Goal: Task Accomplishment & Management: Use online tool/utility

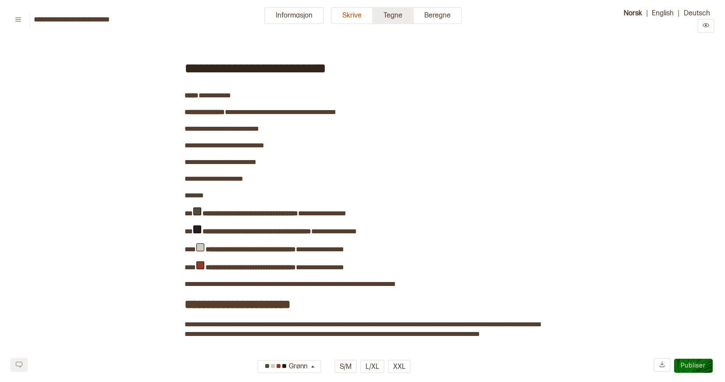
click at [394, 16] on button "Tegne" at bounding box center [393, 15] width 41 height 17
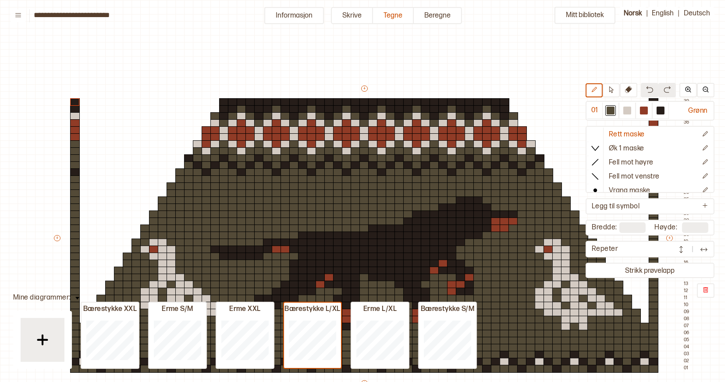
scroll to position [51, 10]
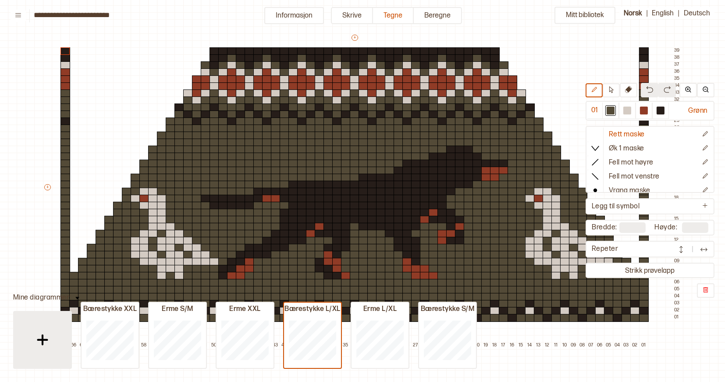
click at [47, 336] on img at bounding box center [43, 340] width 22 height 22
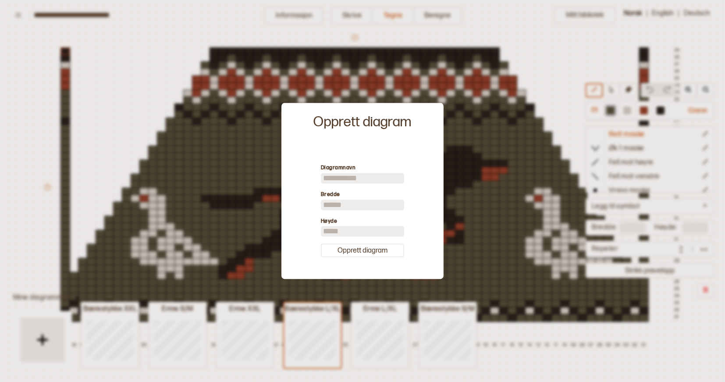
click at [337, 177] on input at bounding box center [362, 178] width 83 height 11
type input "**********"
click at [340, 202] on input "**" at bounding box center [362, 205] width 83 height 11
type input "**"
click at [340, 227] on input "**" at bounding box center [362, 231] width 83 height 11
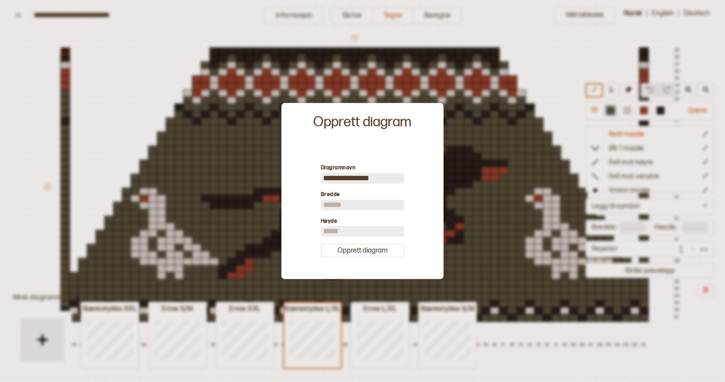
type input "*"
type input "**"
click at [350, 251] on button "Opprett diagram" at bounding box center [362, 251] width 83 height 14
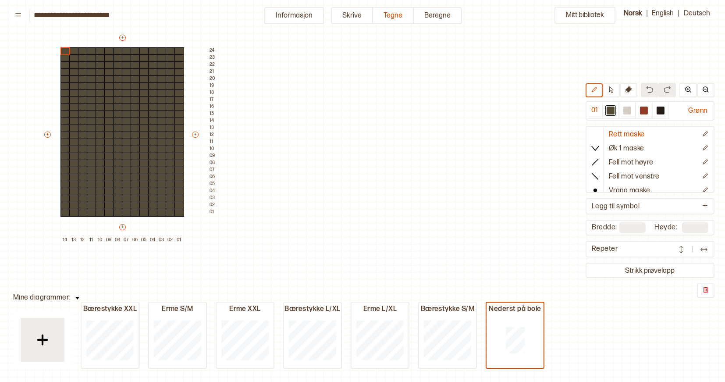
type input "**"
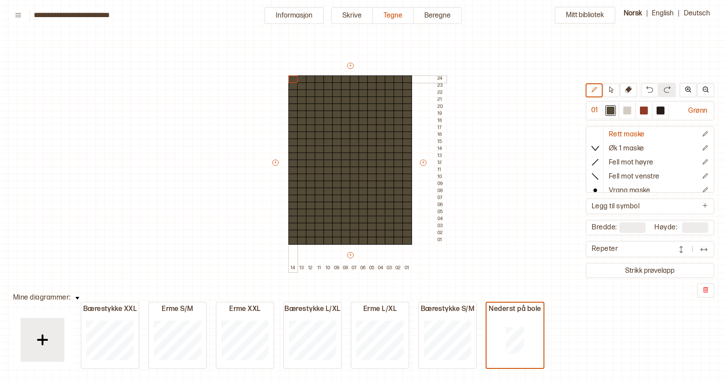
click at [293, 77] on div at bounding box center [294, 79] width 10 height 8
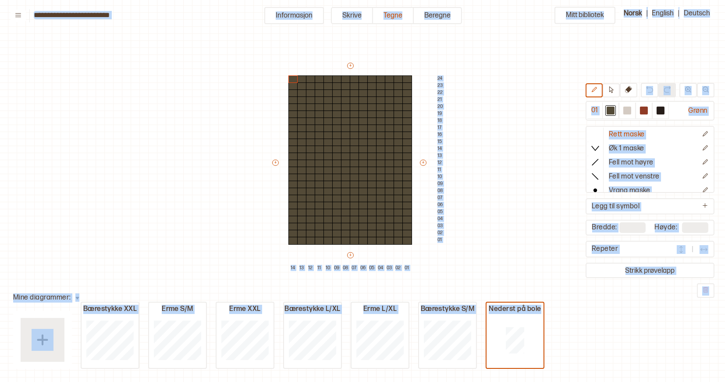
click at [434, 216] on div "+ + + + 14 13 12 11 10 09 08 07 06 05 04 03 02 01 24 23 22 21 20 19 18 17 16 15…" at bounding box center [358, 166] width 175 height 210
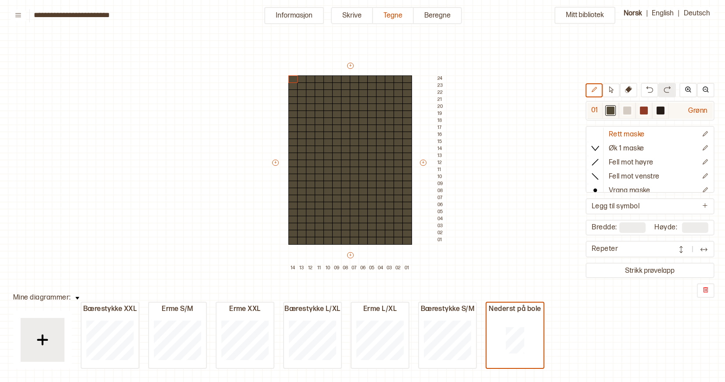
click at [662, 112] on div at bounding box center [661, 111] width 8 height 8
click at [408, 240] on div at bounding box center [408, 241] width 10 height 8
drag, startPoint x: 389, startPoint y: 239, endPoint x: 295, endPoint y: 238, distance: 94.7
click at [295, 238] on div "+ + + + 14 13 12 11 10 09 08 07 06 05 04 03 02 01 24 23 22 21 20 19 18 17 16 15…" at bounding box center [358, 166] width 175 height 210
drag, startPoint x: 382, startPoint y: 235, endPoint x: 292, endPoint y: 233, distance: 89.9
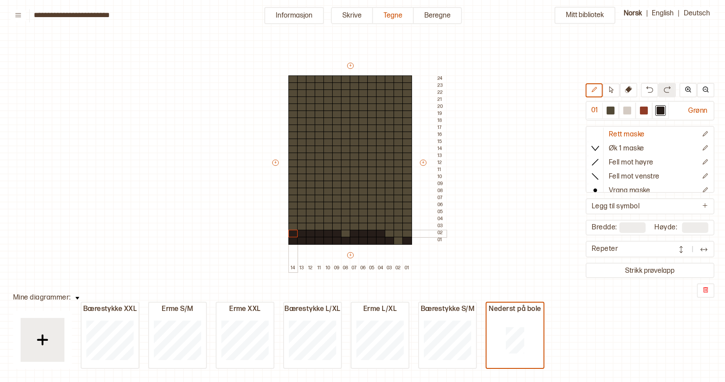
click at [292, 233] on div "+ + + + 14 13 12 11 10 09 08 07 06 05 04 03 02 01 24 23 22 21 20 19 18 17 16 15…" at bounding box center [358, 166] width 175 height 210
click at [346, 234] on div at bounding box center [346, 234] width 10 height 8
drag, startPoint x: 409, startPoint y: 232, endPoint x: 410, endPoint y: 141, distance: 91.2
click at [410, 141] on div "+ + + + 14 13 12 11 10 09 08 07 06 05 04 03 02 01 24 23 22 21 20 19 18 17 16 15…" at bounding box center [358, 166] width 175 height 210
drag, startPoint x: 406, startPoint y: 171, endPoint x: 408, endPoint y: 128, distance: 42.6
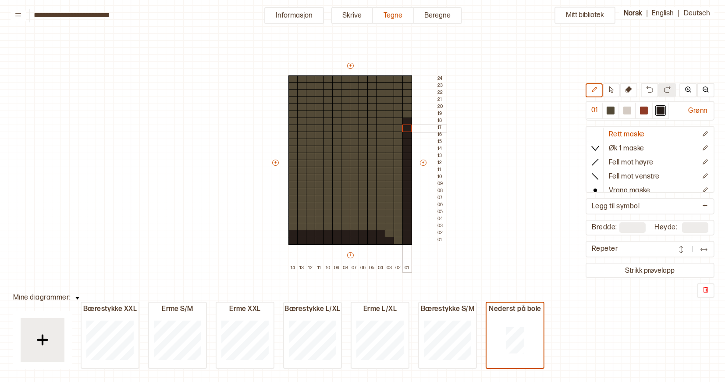
click at [408, 128] on div "+ + + + 14 13 12 11 10 09 08 07 06 05 04 03 02 01 24 23 22 21 20 19 18 17 16 15…" at bounding box center [358, 166] width 175 height 210
click at [409, 109] on div at bounding box center [408, 107] width 10 height 8
click at [396, 112] on div at bounding box center [399, 115] width 10 height 8
click at [389, 121] on div at bounding box center [390, 122] width 10 height 8
click at [382, 127] on div at bounding box center [381, 129] width 10 height 8
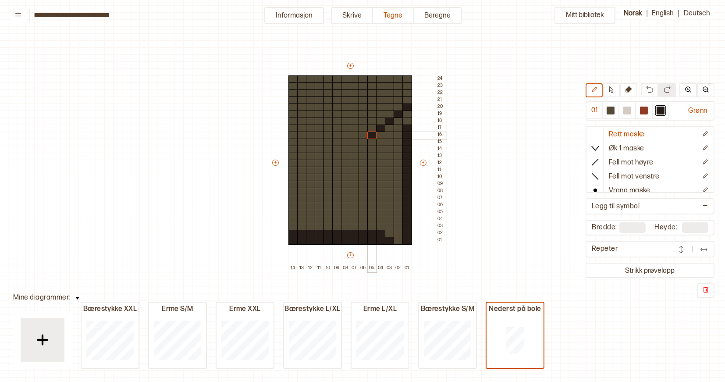
click at [375, 133] on div at bounding box center [372, 136] width 10 height 8
click at [364, 127] on div at bounding box center [364, 129] width 10 height 8
click at [356, 119] on div at bounding box center [355, 122] width 10 height 8
click at [349, 114] on div at bounding box center [346, 115] width 10 height 8
click at [338, 109] on div at bounding box center [337, 107] width 10 height 8
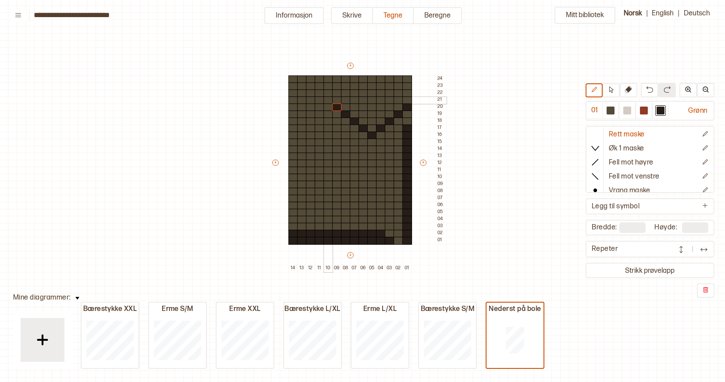
click at [329, 100] on div at bounding box center [329, 100] width 10 height 8
click at [320, 94] on div at bounding box center [320, 93] width 10 height 8
click at [310, 87] on div at bounding box center [311, 86] width 10 height 8
click at [303, 94] on div at bounding box center [302, 93] width 10 height 8
click at [295, 99] on div at bounding box center [294, 100] width 10 height 8
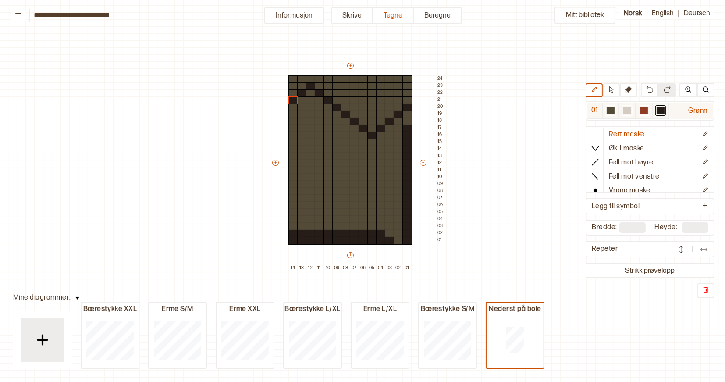
click at [630, 112] on div at bounding box center [628, 111] width 8 height 8
click at [328, 227] on div at bounding box center [329, 227] width 10 height 8
click at [346, 226] on div at bounding box center [346, 227] width 10 height 8
drag, startPoint x: 321, startPoint y: 221, endPoint x: 326, endPoint y: 221, distance: 5.3
click at [326, 221] on div "+ + + + 14 13 12 11 10 09 08 07 06 05 04 03 02 01 24 23 22 21 20 19 18 17 16 15…" at bounding box center [358, 166] width 175 height 210
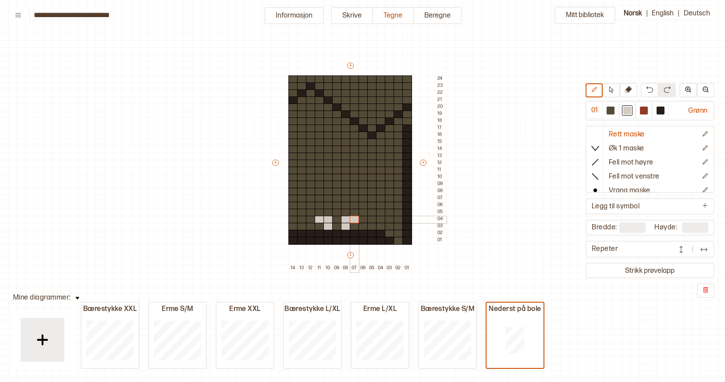
click at [351, 220] on div "+ + + + 14 13 12 11 10 09 08 07 06 05 04 03 02 01 24 23 22 21 20 19 18 17 16 15…" at bounding box center [358, 166] width 175 height 210
drag, startPoint x: 310, startPoint y: 212, endPoint x: 352, endPoint y: 212, distance: 41.7
click at [352, 212] on div "+ + + + 14 13 12 11 10 09 08 07 06 05 04 03 02 01 24 23 22 21 20 19 18 17 16 15…" at bounding box center [358, 166] width 175 height 210
drag, startPoint x: 364, startPoint y: 211, endPoint x: 385, endPoint y: 211, distance: 21.5
click at [385, 211] on div "+ + + + 14 13 12 11 10 09 08 07 06 05 04 03 02 01 24 23 22 21 20 19 18 17 16 15…" at bounding box center [358, 166] width 175 height 210
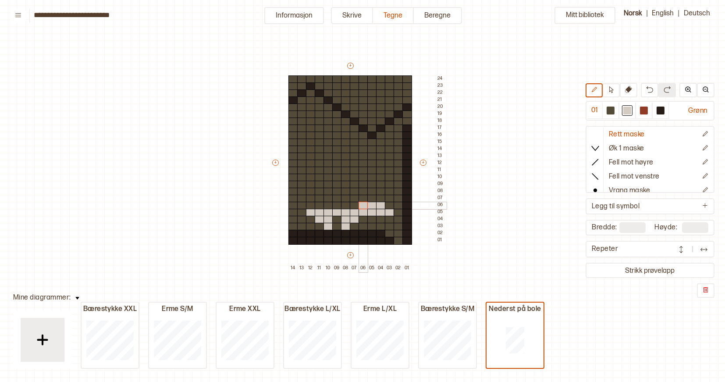
drag, startPoint x: 379, startPoint y: 205, endPoint x: 366, endPoint y: 205, distance: 12.7
click at [366, 205] on div "+ + + + 14 13 12 11 10 09 08 07 06 05 04 03 02 01 24 23 22 21 20 19 18 17 16 15…" at bounding box center [358, 166] width 175 height 210
drag, startPoint x: 319, startPoint y: 205, endPoint x: 305, endPoint y: 205, distance: 14.0
click at [305, 205] on div "+ + + + 14 13 12 11 10 09 08 07 06 05 04 03 02 01 24 23 22 21 20 19 18 17 16 15…" at bounding box center [358, 166] width 175 height 210
click at [307, 199] on div "+ + + + 14 13 12 11 10 09 08 07 06 05 04 03 02 01 24 23 22 21 20 19 18 17 16 15…" at bounding box center [358, 166] width 175 height 210
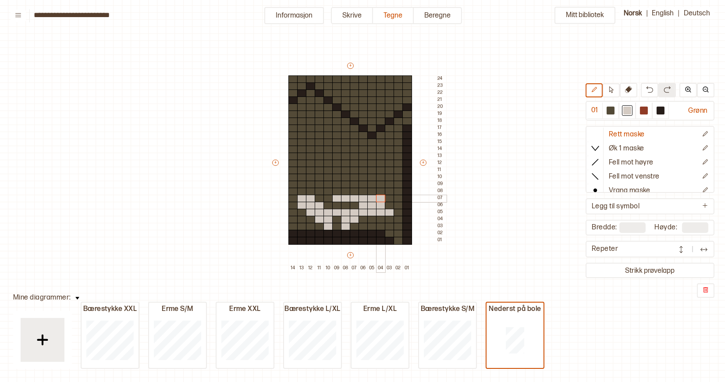
drag, startPoint x: 338, startPoint y: 198, endPoint x: 378, endPoint y: 200, distance: 40.4
click at [378, 200] on div "+ + + + 14 13 12 11 10 09 08 07 06 05 04 03 02 01 24 23 22 21 20 19 18 17 16 15…" at bounding box center [358, 166] width 175 height 210
drag, startPoint x: 294, startPoint y: 192, endPoint x: 300, endPoint y: 192, distance: 5.7
click at [300, 192] on div "+ + + + 14 13 12 11 10 09 08 07 06 05 04 03 02 01 24 23 22 21 20 19 18 17 16 15…" at bounding box center [358, 166] width 175 height 210
drag, startPoint x: 318, startPoint y: 192, endPoint x: 369, endPoint y: 193, distance: 51.3
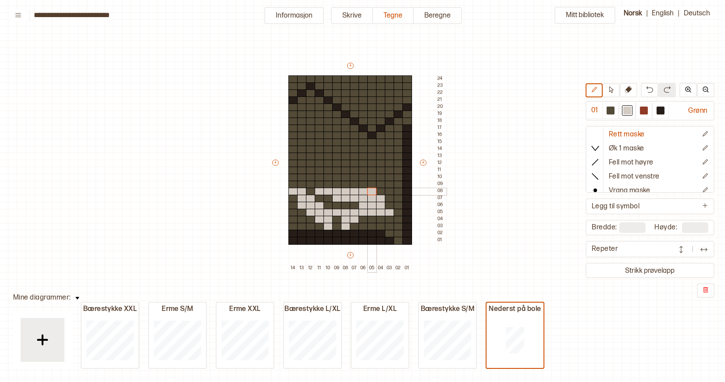
click at [369, 193] on div "+ + + + 14 13 12 11 10 09 08 07 06 05 04 03 02 01 24 23 22 21 20 19 18 17 16 15…" at bounding box center [358, 166] width 175 height 210
drag, startPoint x: 294, startPoint y: 182, endPoint x: 299, endPoint y: 183, distance: 4.4
click at [299, 183] on div "+ + + + 14 13 12 11 10 09 08 07 06 05 04 03 02 01 24 23 22 21 20 19 18 17 16 15…" at bounding box center [358, 166] width 175 height 210
drag, startPoint x: 320, startPoint y: 184, endPoint x: 360, endPoint y: 184, distance: 40.8
click at [360, 185] on div "+ + + + 14 13 12 11 10 09 08 07 06 05 04 03 02 01 24 23 22 21 20 19 18 17 16 15…" at bounding box center [358, 166] width 175 height 210
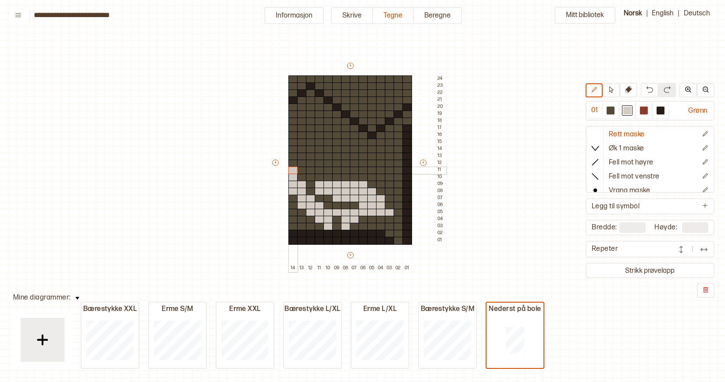
drag, startPoint x: 293, startPoint y: 177, endPoint x: 293, endPoint y: 171, distance: 5.3
click at [293, 171] on div "+ + + + 14 13 12 11 10 09 08 07 06 05 04 03 02 01 24 23 22 21 20 19 18 17 16 15…" at bounding box center [358, 166] width 175 height 210
click at [300, 177] on div at bounding box center [302, 178] width 10 height 8
drag, startPoint x: 328, startPoint y: 176, endPoint x: 353, endPoint y: 176, distance: 24.6
click at [353, 176] on div "+ + + + 14 13 12 11 10 09 08 07 06 05 04 03 02 01 24 23 22 21 20 19 18 17 16 15…" at bounding box center [358, 166] width 175 height 210
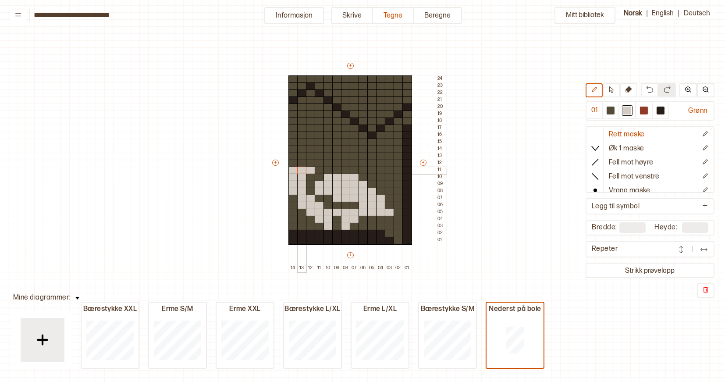
drag, startPoint x: 310, startPoint y: 170, endPoint x: 303, endPoint y: 170, distance: 7.0
click at [303, 170] on div "+ + + + 14 13 12 11 10 09 08 07 06 05 04 03 02 01 24 23 22 21 20 19 18 17 16 15…" at bounding box center [358, 166] width 175 height 210
drag, startPoint x: 337, startPoint y: 170, endPoint x: 343, endPoint y: 170, distance: 6.6
click at [343, 170] on div "+ + + + 14 13 12 11 10 09 08 07 06 05 04 03 02 01 24 23 22 21 20 19 18 17 16 15…" at bounding box center [358, 166] width 175 height 210
click at [328, 171] on div at bounding box center [329, 171] width 10 height 8
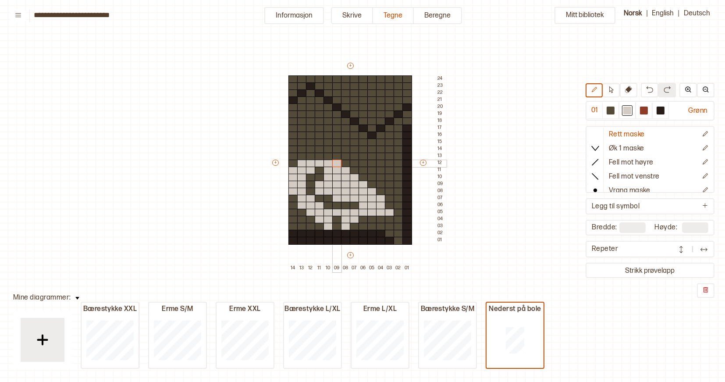
drag, startPoint x: 303, startPoint y: 162, endPoint x: 334, endPoint y: 163, distance: 30.3
click at [334, 163] on div "+ + + + 14 13 12 11 10 09 08 07 06 05 04 03 02 01 24 23 22 21 20 19 18 17 16 15…" at bounding box center [358, 166] width 175 height 210
drag, startPoint x: 303, startPoint y: 157, endPoint x: 326, endPoint y: 156, distance: 23.2
click at [326, 156] on div "+ + + + 14 13 12 11 10 09 08 07 06 05 04 03 02 01 24 23 22 21 20 19 18 17 16 15…" at bounding box center [358, 166] width 175 height 210
drag, startPoint x: 301, startPoint y: 149, endPoint x: 317, endPoint y: 150, distance: 15.8
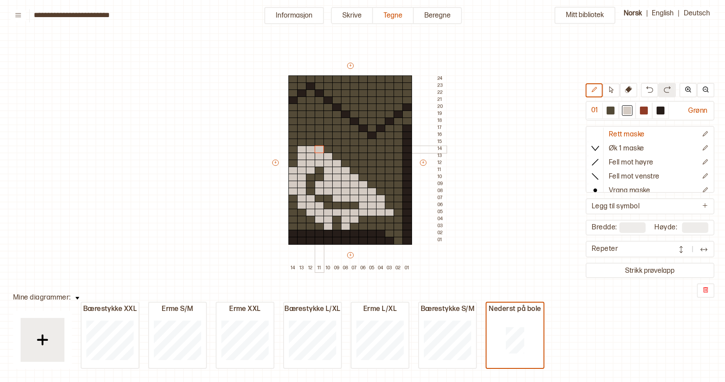
click at [318, 150] on div "+ + + + 14 13 12 11 10 09 08 07 06 05 04 03 02 01 24 23 22 21 20 19 18 17 16 15…" at bounding box center [358, 166] width 175 height 210
drag, startPoint x: 300, startPoint y: 142, endPoint x: 317, endPoint y: 142, distance: 17.1
click at [317, 142] on div "+ + + + 14 13 12 11 10 09 08 07 06 05 04 03 02 01 24 23 22 21 20 19 18 17 16 15…" at bounding box center [358, 166] width 175 height 210
click at [297, 136] on div "+ + + + 14 13 12 11 10 09 08 07 06 05 04 03 02 01 24 23 22 21 20 19 18 17 16 15…" at bounding box center [358, 166] width 175 height 210
drag, startPoint x: 318, startPoint y: 135, endPoint x: 303, endPoint y: 127, distance: 16.5
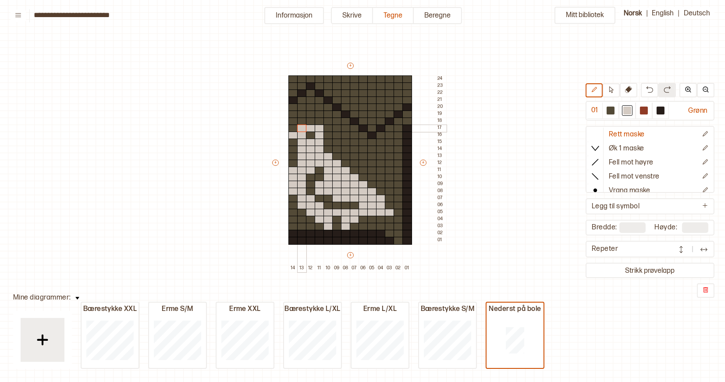
click at [303, 127] on div "+ + + + 14 13 12 11 10 09 08 07 06 05 04 03 02 01 24 23 22 21 20 19 18 17 16 15…" at bounding box center [358, 166] width 175 height 210
click at [661, 111] on div at bounding box center [661, 111] width 8 height 8
click at [311, 136] on div at bounding box center [311, 136] width 10 height 8
click at [293, 121] on div at bounding box center [294, 122] width 10 height 8
click at [302, 115] on div at bounding box center [302, 115] width 10 height 8
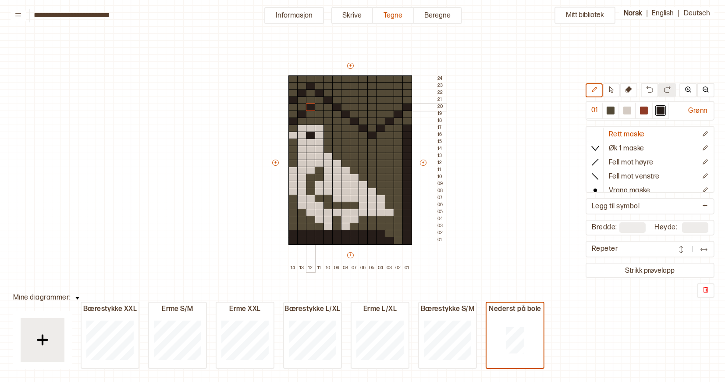
click at [309, 107] on div at bounding box center [311, 107] width 10 height 8
click at [319, 114] on div at bounding box center [320, 115] width 10 height 8
click at [326, 120] on div at bounding box center [329, 122] width 10 height 8
click at [334, 127] on div at bounding box center [337, 129] width 10 height 8
click at [343, 134] on div at bounding box center [346, 136] width 10 height 8
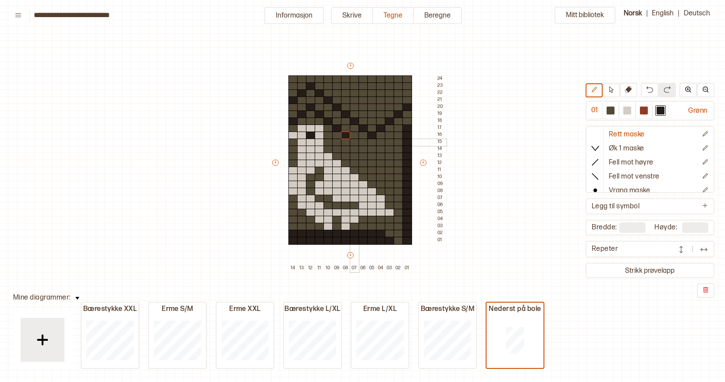
click at [352, 140] on div at bounding box center [355, 143] width 10 height 8
click at [364, 150] on div at bounding box center [364, 150] width 10 height 8
click at [370, 157] on div at bounding box center [372, 157] width 10 height 8
click at [381, 148] on div at bounding box center [381, 150] width 10 height 8
click at [387, 144] on div at bounding box center [390, 143] width 10 height 8
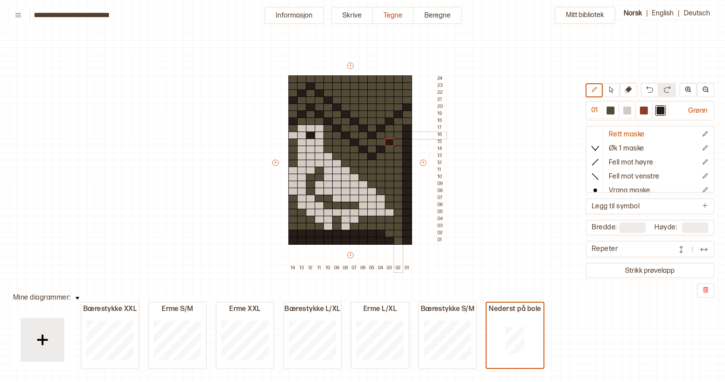
click at [396, 136] on div at bounding box center [399, 136] width 10 height 8
drag, startPoint x: 398, startPoint y: 139, endPoint x: 401, endPoint y: 224, distance: 84.7
click at [401, 224] on div "+ + + + 14 13 12 11 10 09 08 07 06 05 04 03 02 01 24 23 22 21 20 19 18 17 16 15…" at bounding box center [358, 166] width 175 height 210
click at [399, 232] on div at bounding box center [399, 234] width 10 height 8
click at [399, 237] on div at bounding box center [399, 241] width 10 height 8
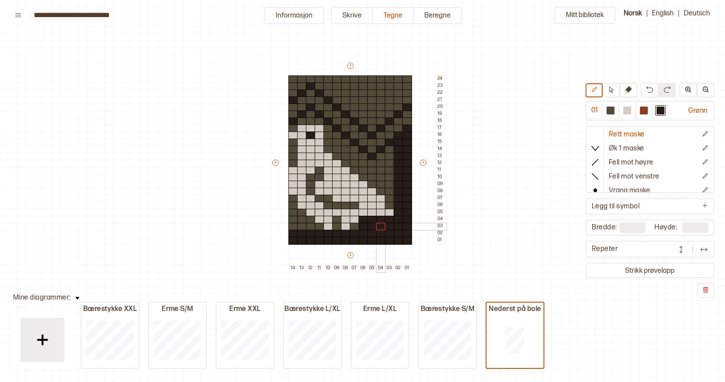
drag, startPoint x: 389, startPoint y: 232, endPoint x: 385, endPoint y: 224, distance: 9.3
click at [385, 224] on div "+ + + + 14 13 12 11 10 09 08 07 06 05 04 03 02 01 24 23 22 21 20 19 18 17 16 15…" at bounding box center [358, 166] width 175 height 210
click at [356, 226] on div at bounding box center [355, 227] width 10 height 8
click at [338, 226] on div at bounding box center [337, 227] width 10 height 8
click at [338, 221] on div at bounding box center [337, 220] width 10 height 8
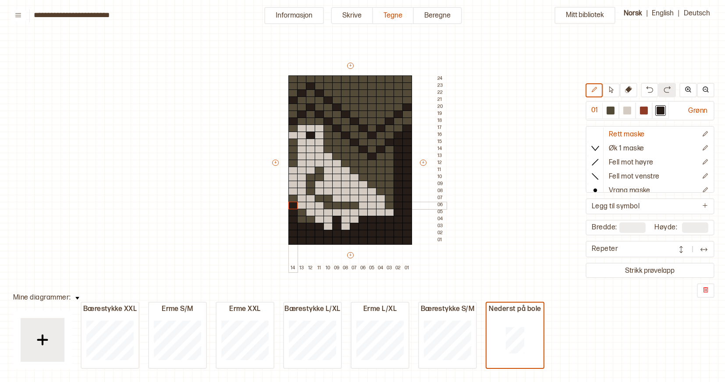
drag, startPoint x: 318, startPoint y: 227, endPoint x: 294, endPoint y: 201, distance: 35.1
click at [294, 201] on div "+ + + + 14 13 12 11 10 09 08 07 06 05 04 03 02 01 24 23 22 21 20 19 18 17 16 15…" at bounding box center [358, 166] width 175 height 210
click at [294, 199] on div at bounding box center [294, 199] width 10 height 8
drag, startPoint x: 303, startPoint y: 212, endPoint x: 303, endPoint y: 218, distance: 5.3
click at [303, 218] on div "+ + + + 14 13 12 11 10 09 08 07 06 05 04 03 02 01 24 23 22 21 20 19 18 17 16 15…" at bounding box center [358, 166] width 175 height 210
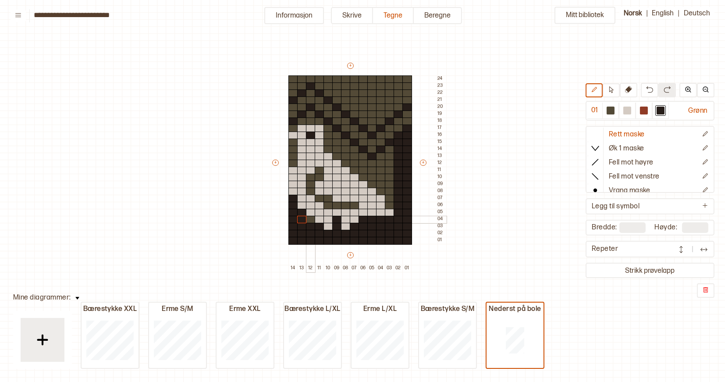
click at [311, 218] on div at bounding box center [311, 220] width 10 height 8
drag, startPoint x: 293, startPoint y: 144, endPoint x: 293, endPoint y: 160, distance: 16.2
click at [293, 160] on div "+ + + + 14 13 12 11 10 09 08 07 06 05 04 03 02 01 24 23 22 21 20 19 18 17 16 15…" at bounding box center [358, 166] width 175 height 210
click at [293, 126] on div at bounding box center [294, 129] width 10 height 8
drag, startPoint x: 301, startPoint y: 119, endPoint x: 317, endPoint y: 121, distance: 15.8
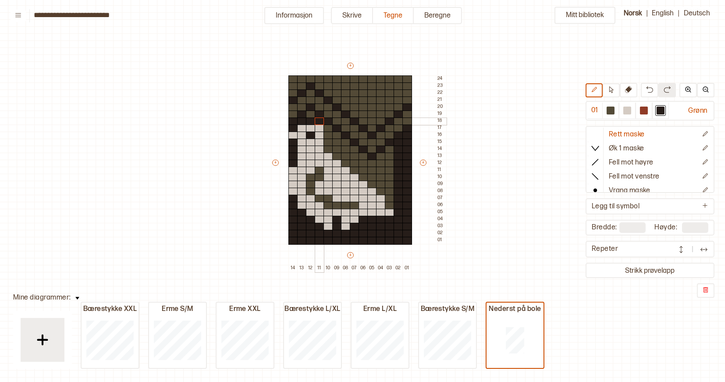
click at [317, 121] on div "+ + + + 14 13 12 11 10 09 08 07 06 05 04 03 02 01 24 23 22 21 20 19 18 17 16 15…" at bounding box center [358, 166] width 175 height 210
click at [310, 114] on div at bounding box center [311, 115] width 10 height 8
drag, startPoint x: 328, startPoint y: 128, endPoint x: 328, endPoint y: 147, distance: 19.3
click at [328, 147] on div "+ + + + 14 13 12 11 10 09 08 07 06 05 04 03 02 01 24 23 22 21 20 19 18 17 16 15…" at bounding box center [358, 166] width 175 height 210
drag, startPoint x: 338, startPoint y: 135, endPoint x: 337, endPoint y: 153, distance: 18.9
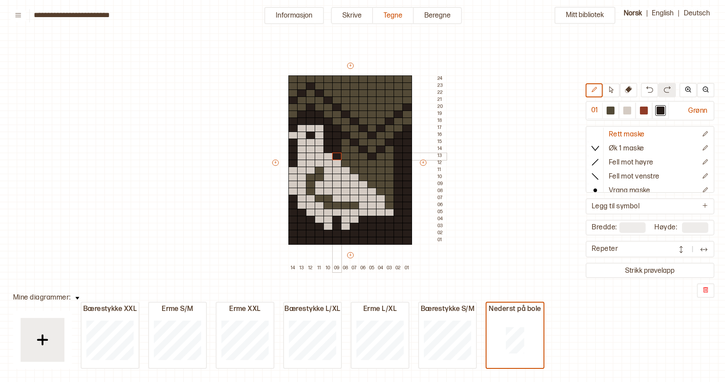
click at [337, 153] on div "+ + + + 14 13 12 11 10 09 08 07 06 05 04 03 02 01 24 23 22 21 20 19 18 17 16 15…" at bounding box center [358, 166] width 175 height 210
drag, startPoint x: 345, startPoint y: 143, endPoint x: 346, endPoint y: 161, distance: 18.4
click at [346, 161] on div "+ + + + 14 13 12 11 10 09 08 07 06 05 04 03 02 01 24 23 22 21 20 19 18 17 16 15…" at bounding box center [358, 166] width 175 height 210
drag, startPoint x: 356, startPoint y: 149, endPoint x: 355, endPoint y: 167, distance: 18.4
click at [355, 167] on div "+ + + + 14 13 12 11 10 09 08 07 06 05 04 03 02 01 24 23 22 21 20 19 18 17 16 15…" at bounding box center [358, 166] width 175 height 210
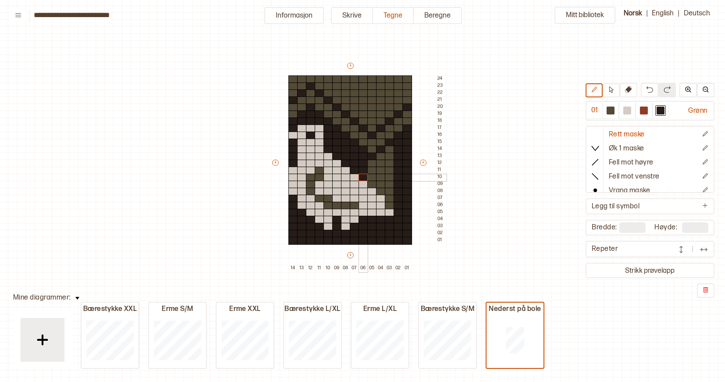
drag, startPoint x: 364, startPoint y: 157, endPoint x: 363, endPoint y: 175, distance: 18.0
click at [363, 175] on div "+ + + + 14 13 12 11 10 09 08 07 06 05 04 03 02 01 24 23 22 21 20 19 18 17 16 15…" at bounding box center [358, 166] width 175 height 210
drag, startPoint x: 372, startPoint y: 164, endPoint x: 372, endPoint y: 182, distance: 18.0
click at [372, 182] on div "+ + + + 14 13 12 11 10 09 08 07 06 05 04 03 02 01 24 23 22 21 20 19 18 17 16 15…" at bounding box center [358, 166] width 175 height 210
drag, startPoint x: 382, startPoint y: 155, endPoint x: 382, endPoint y: 188, distance: 32.5
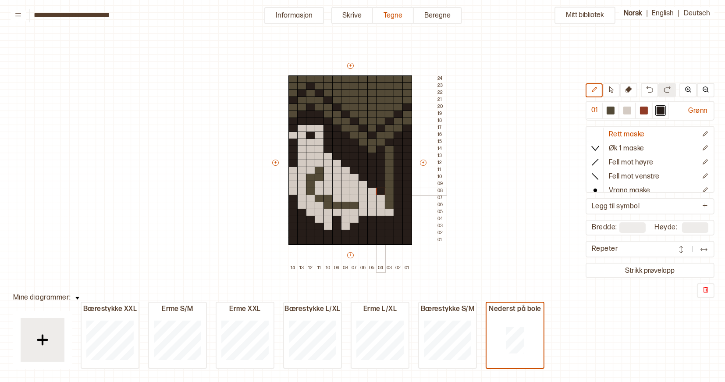
click at [382, 188] on div "+ + + + 14 13 12 11 10 09 08 07 06 05 04 03 02 01 24 23 22 21 20 19 18 17 16 15…" at bounding box center [358, 166] width 175 height 210
drag, startPoint x: 391, startPoint y: 150, endPoint x: 390, endPoint y: 201, distance: 51.3
click at [390, 201] on div "+ + + + 14 13 12 11 10 09 08 07 06 05 04 03 02 01 24 23 22 21 20 19 18 17 16 15…" at bounding box center [358, 166] width 175 height 210
click at [612, 111] on div at bounding box center [611, 111] width 8 height 8
click at [407, 234] on div at bounding box center [408, 234] width 10 height 8
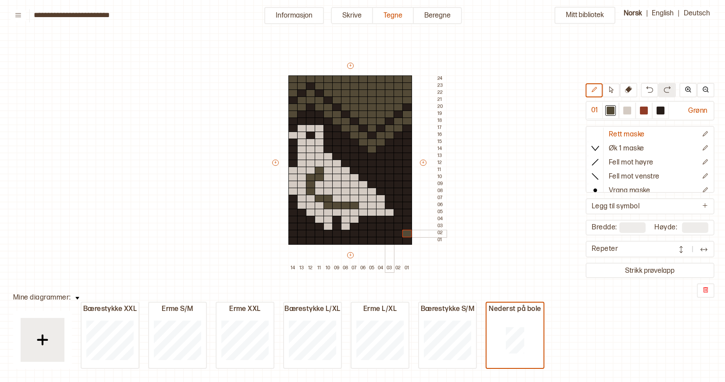
click at [389, 233] on div at bounding box center [390, 234] width 10 height 8
click at [396, 226] on div at bounding box center [399, 227] width 10 height 8
click at [397, 241] on div at bounding box center [399, 241] width 10 height 8
click at [628, 110] on div at bounding box center [628, 111] width 8 height 8
click at [399, 232] on div at bounding box center [399, 234] width 10 height 8
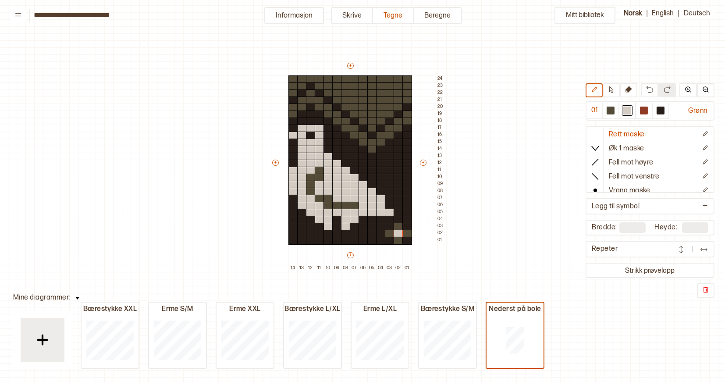
click at [524, 235] on div "Mitt bibliotek 01 Grønn Rett maske Øk 1 maske Fell mot høyre Fell mot venstre V…" at bounding box center [715, 331] width 1451 height 764
click at [492, 258] on div "Mitt bibliotek 01 Grønn Rett maske Øk 1 maske Fell mot høyre Fell mot venstre V…" at bounding box center [715, 331] width 1451 height 764
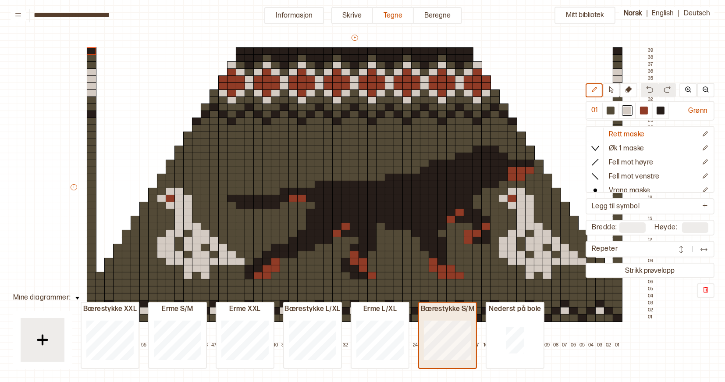
type input "**"
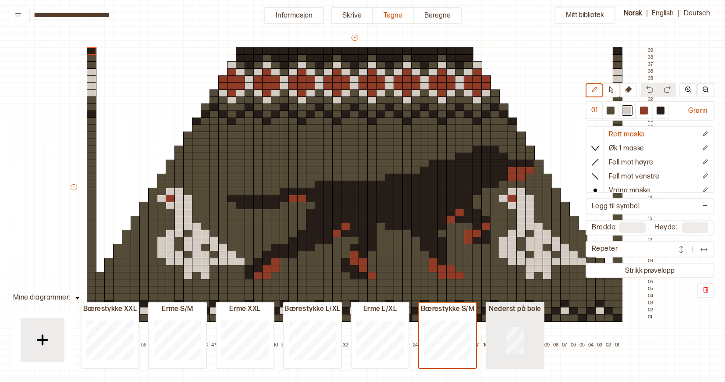
click at [501, 335] on div at bounding box center [515, 340] width 57 height 56
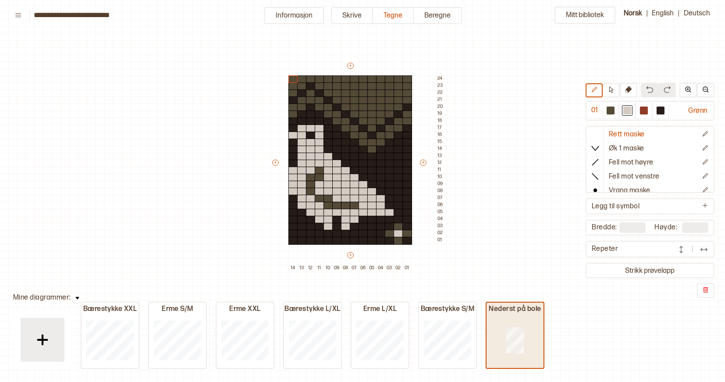
type input "**"
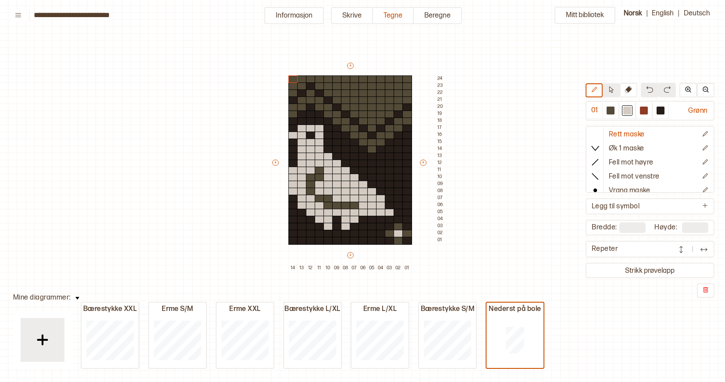
click at [615, 91] on icon at bounding box center [611, 89] width 7 height 7
click at [614, 91] on icon at bounding box center [611, 89] width 7 height 7
click at [627, 92] on icon at bounding box center [628, 89] width 7 height 7
click at [599, 89] on button at bounding box center [594, 90] width 17 height 14
click at [541, 140] on div "Mitt bibliotek 01 Grønn Rett maske Øk 1 maske Fell mot høyre Fell mot venstre V…" at bounding box center [715, 331] width 1451 height 764
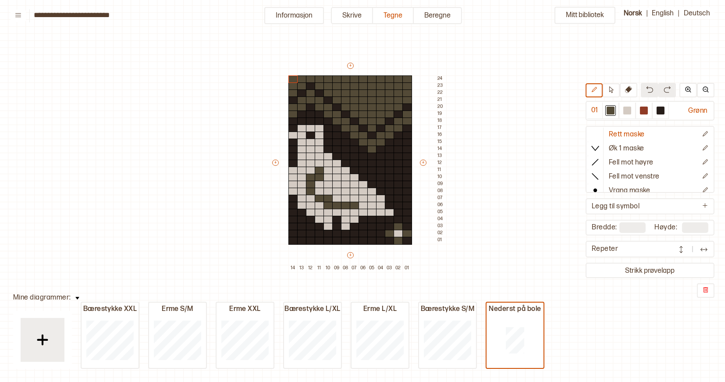
click at [396, 264] on div "+ + + + 14 13 12 11 10 09 08 07 06 05 04 03 02 01 24 23 22 21 20 19 18 17 16 15…" at bounding box center [358, 166] width 175 height 210
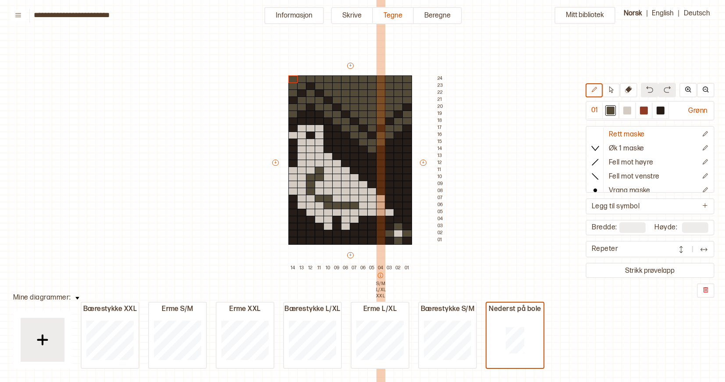
click at [378, 272] on icon at bounding box center [381, 275] width 6 height 6
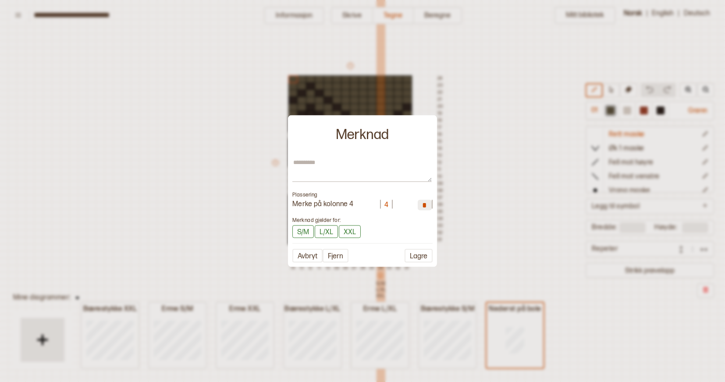
type textarea "*"
click at [311, 257] on button "Avbryt" at bounding box center [308, 256] width 30 height 14
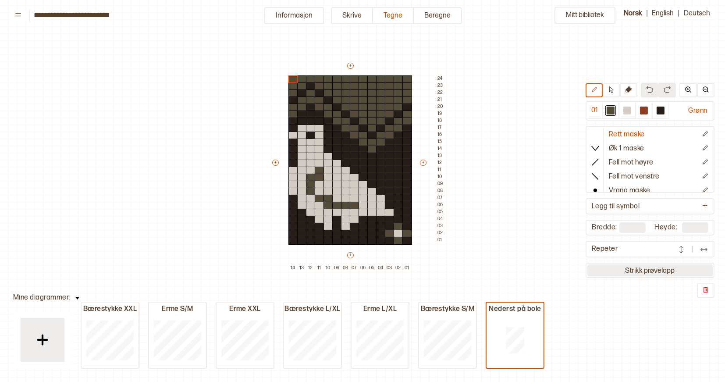
click at [635, 273] on button "Strikk prøvelapp" at bounding box center [650, 270] width 125 height 12
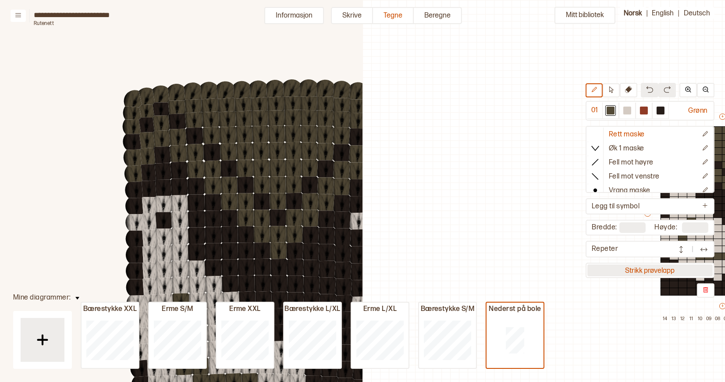
scroll to position [27, 274]
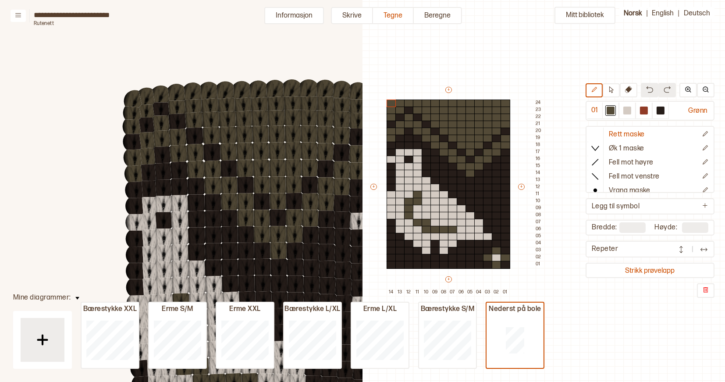
click at [621, 310] on div "Mitt bibliotek 01 Grønn Rett maske Øk 1 maske Fell mot høyre Fell mot venstre V…" at bounding box center [451, 355] width 725 height 764
click at [613, 275] on button "Strikk prøvelapp" at bounding box center [650, 270] width 125 height 12
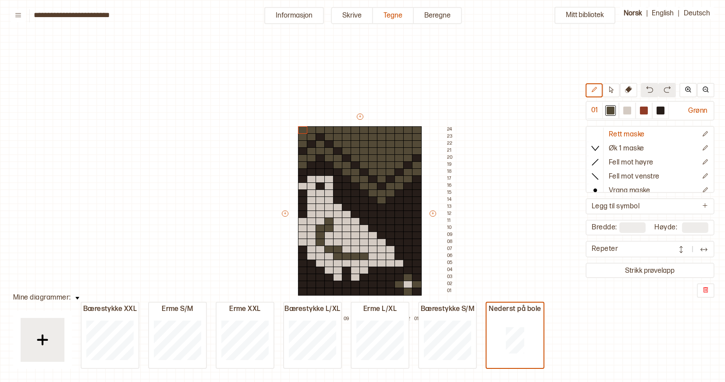
scroll to position [27, 5]
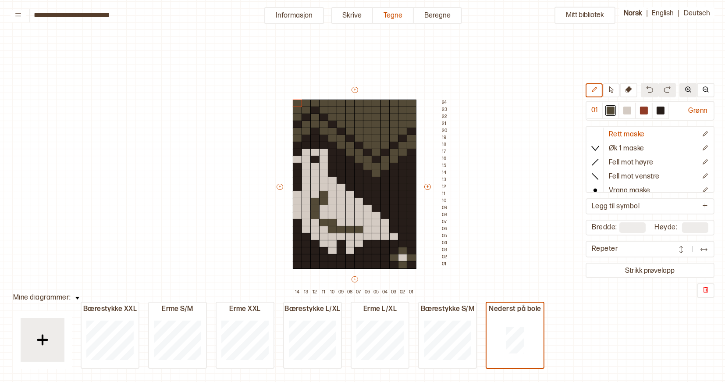
click at [688, 90] on img at bounding box center [688, 89] width 7 height 7
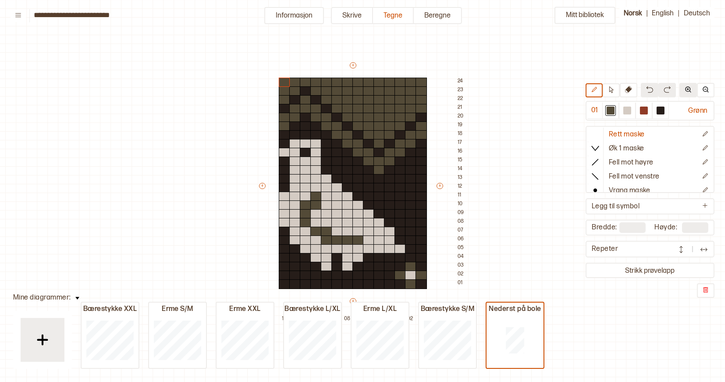
click at [688, 90] on img at bounding box center [688, 89] width 7 height 7
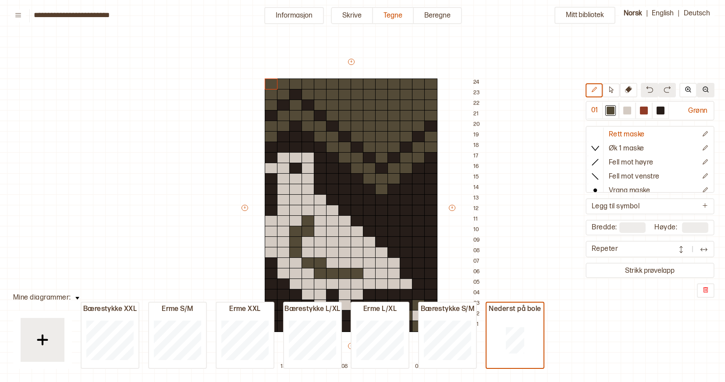
click at [706, 89] on img at bounding box center [706, 89] width 7 height 7
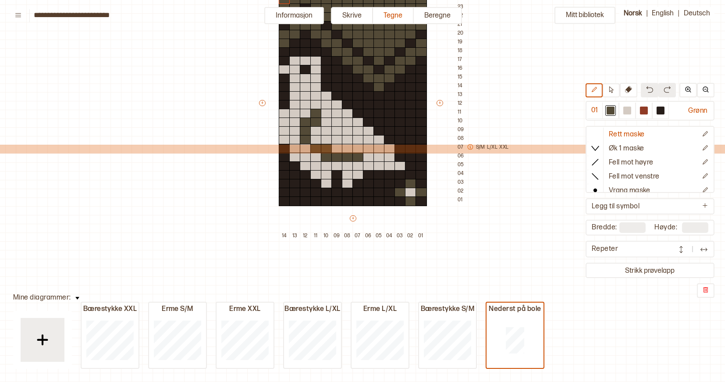
scroll to position [115, 4]
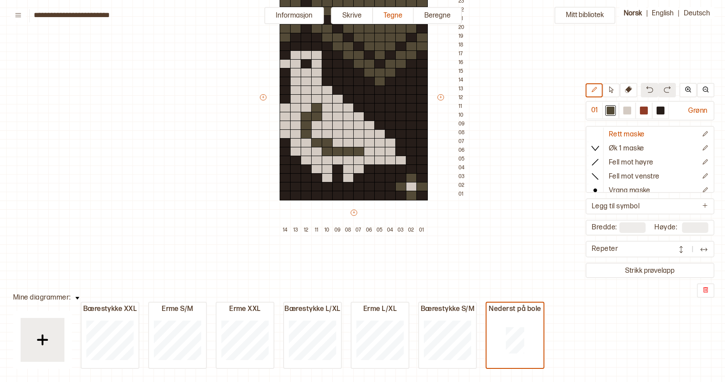
click at [443, 235] on div "Mitt bibliotek 01 Grønn Rett maske Øk 1 maske Fell mot høyre Fell mot venstre V…" at bounding box center [721, 267] width 1451 height 764
click at [382, 207] on div "+ + + + 14 13 12 11 10 09 08 07 06 05 04 03 02 01 24 23 22 21 20 19 18 17 16 15…" at bounding box center [364, 103] width 210 height 263
click at [423, 196] on div at bounding box center [422, 196] width 11 height 10
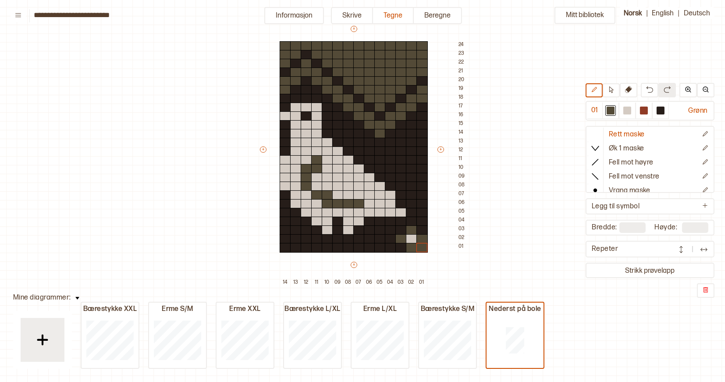
scroll to position [68, 4]
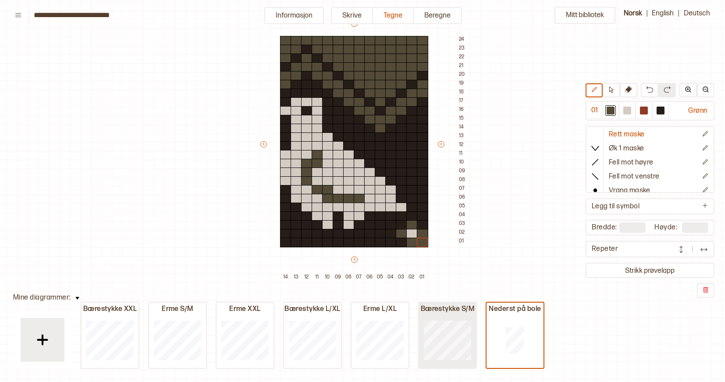
click at [448, 317] on div at bounding box center [447, 340] width 57 height 56
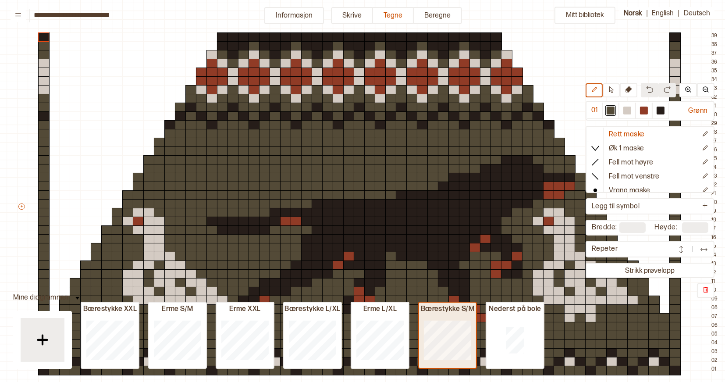
type input "**"
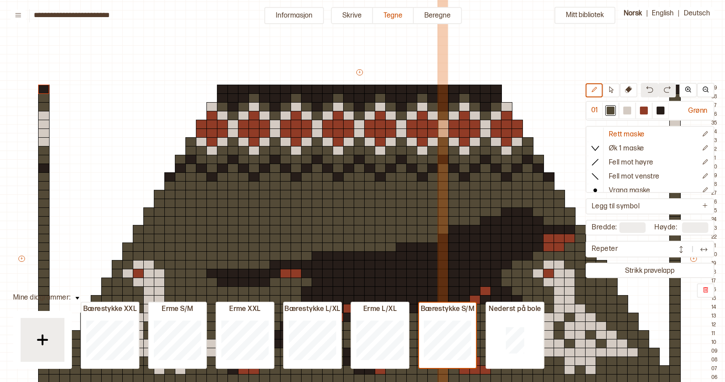
scroll to position [11, 4]
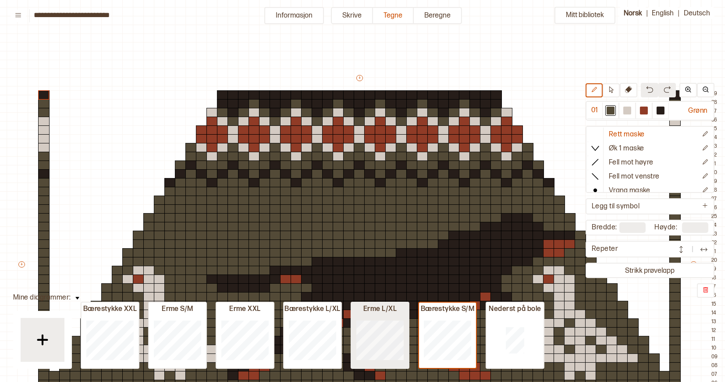
click at [403, 332] on div at bounding box center [380, 340] width 57 height 56
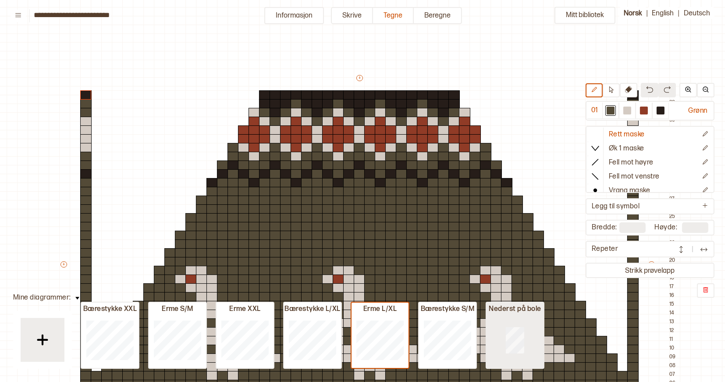
type input "**"
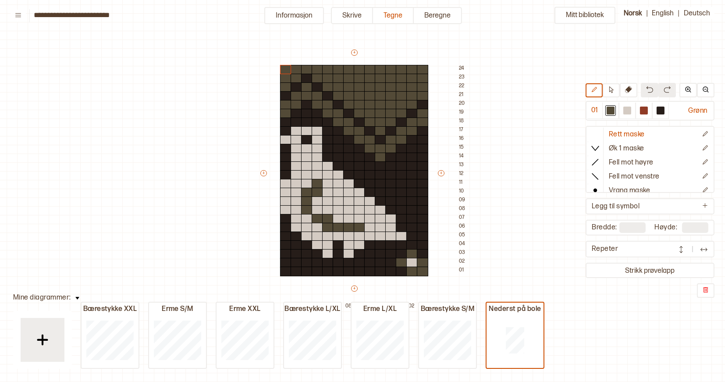
scroll to position [42, 4]
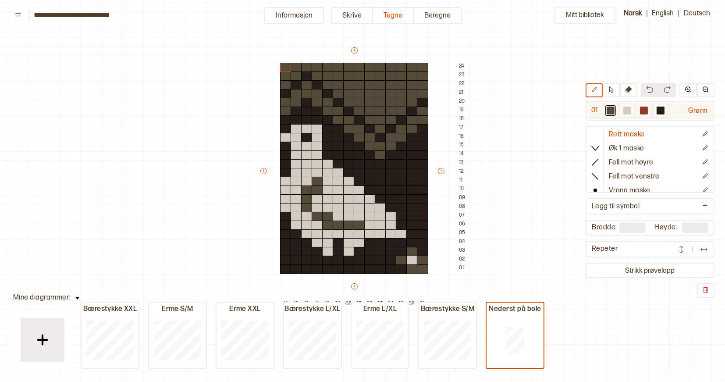
click at [661, 111] on div at bounding box center [661, 111] width 8 height 8
click at [421, 269] on div at bounding box center [422, 269] width 11 height 10
click at [504, 297] on div "Mitt bibliotek 01 Grønn Rett maske Øk 1 maske Fell mot høyre Fell mot venstre V…" at bounding box center [721, 340] width 1451 height 764
click at [594, 109] on div "01" at bounding box center [595, 111] width 15 height 16
click at [615, 107] on div at bounding box center [611, 111] width 8 height 8
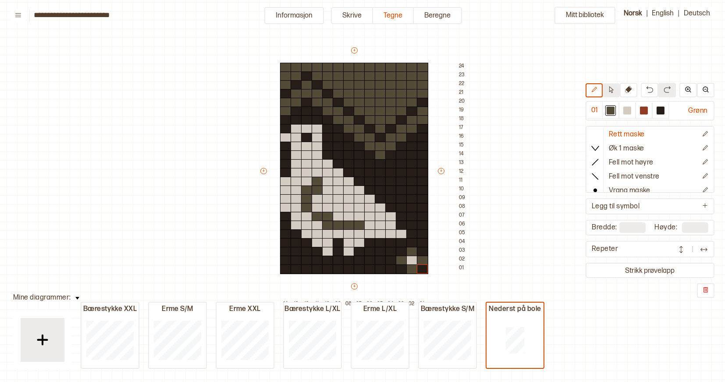
click at [614, 91] on icon at bounding box center [611, 89] width 7 height 7
click at [534, 272] on div "Mitt bibliotek 01 Grønn Rett maske Øk 1 maske Fell mot høyre Fell mot venstre V…" at bounding box center [721, 340] width 1451 height 764
click at [598, 91] on icon at bounding box center [594, 89] width 7 height 7
click at [546, 102] on div "Mitt bibliotek 01 Grønn Rett maske Øk 1 maske Fell mot høyre Fell mot venstre V…" at bounding box center [721, 340] width 1451 height 764
click at [425, 13] on button "Beregne" at bounding box center [438, 15] width 48 height 17
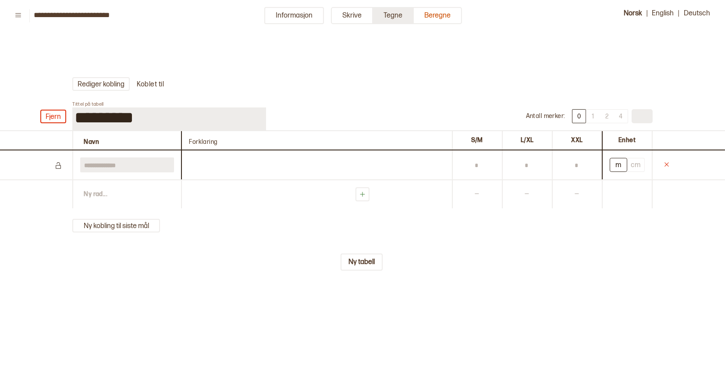
click at [400, 10] on button "Tegne" at bounding box center [393, 15] width 41 height 17
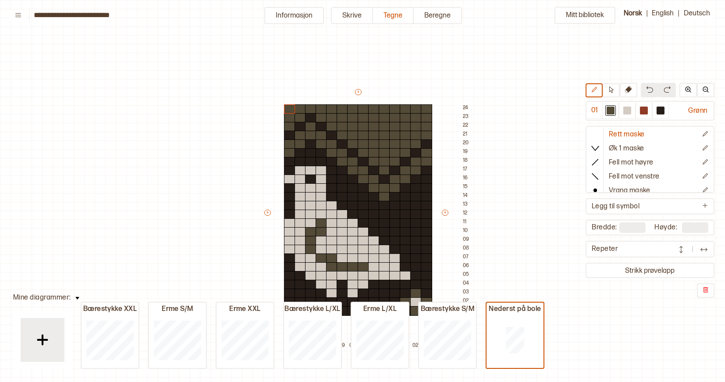
scroll to position [28, 5]
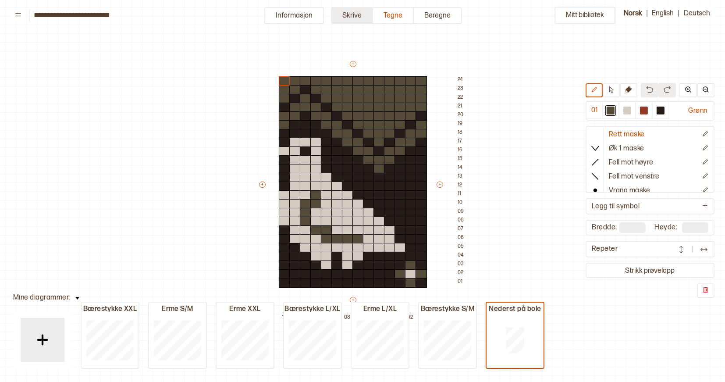
click at [357, 11] on button "Skrive" at bounding box center [352, 15] width 42 height 17
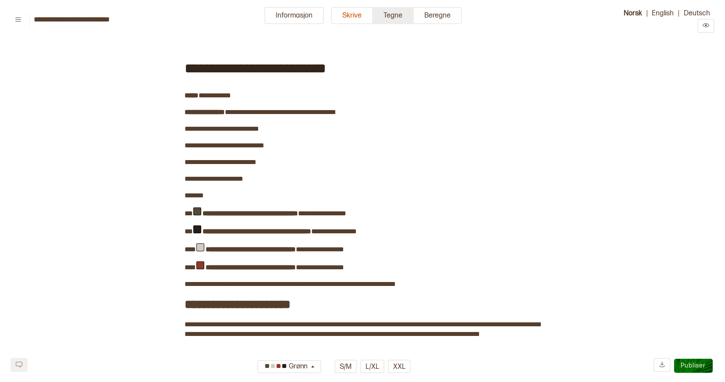
click at [396, 20] on button "Tegne" at bounding box center [393, 15] width 41 height 17
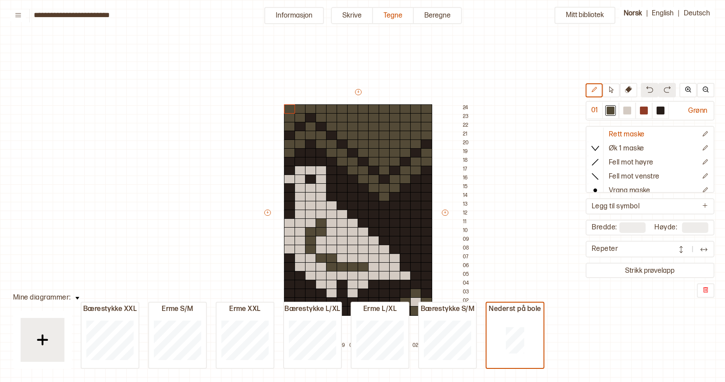
scroll to position [28, 5]
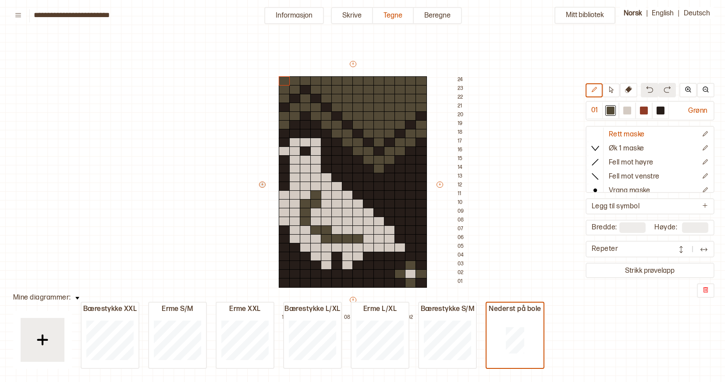
click at [261, 185] on button "+" at bounding box center [262, 185] width 7 height 6
click at [262, 183] on button "+" at bounding box center [262, 185] width 7 height 6
click at [612, 89] on icon at bounding box center [611, 89] width 7 height 7
click at [261, 185] on button "+" at bounding box center [262, 185] width 7 height 6
click at [591, 321] on div "Mitt bibliotek 01 Grønn Rett maske Øk 1 maske Fell mot høyre Fell mot venstre V…" at bounding box center [720, 354] width 1451 height 764
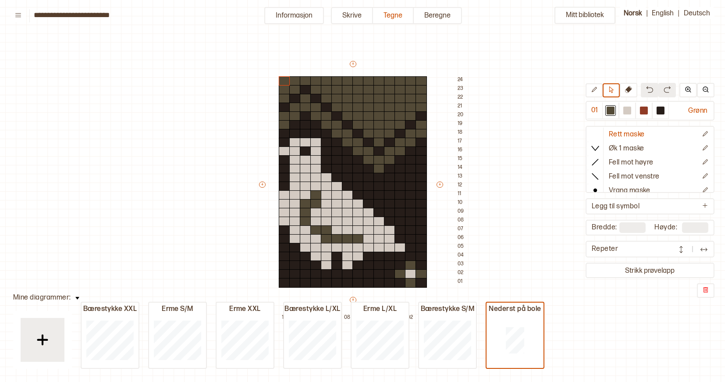
click at [551, 268] on div "Mitt bibliotek 01 Grønn Rett maske Øk 1 maske Fell mot høyre Fell mot venstre V…" at bounding box center [720, 354] width 1451 height 764
click at [438, 184] on button "+" at bounding box center [440, 185] width 7 height 6
click at [596, 89] on icon at bounding box center [594, 89] width 7 height 7
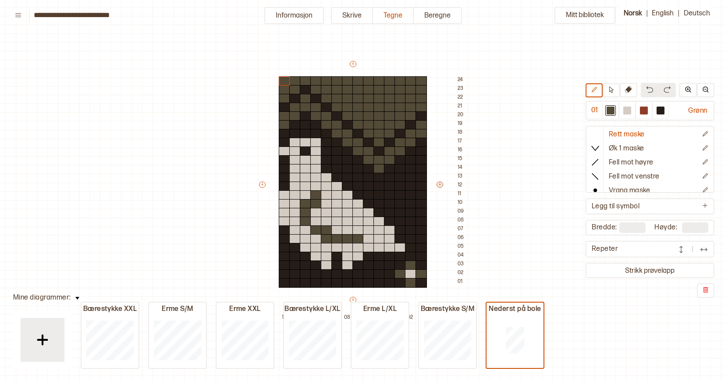
click at [442, 185] on button "+" at bounding box center [440, 185] width 7 height 6
click at [440, 184] on button "+" at bounding box center [440, 185] width 7 height 6
click at [614, 92] on icon at bounding box center [611, 89] width 7 height 7
click at [440, 185] on button "+" at bounding box center [440, 185] width 7 height 6
drag, startPoint x: 440, startPoint y: 185, endPoint x: 448, endPoint y: 185, distance: 7.9
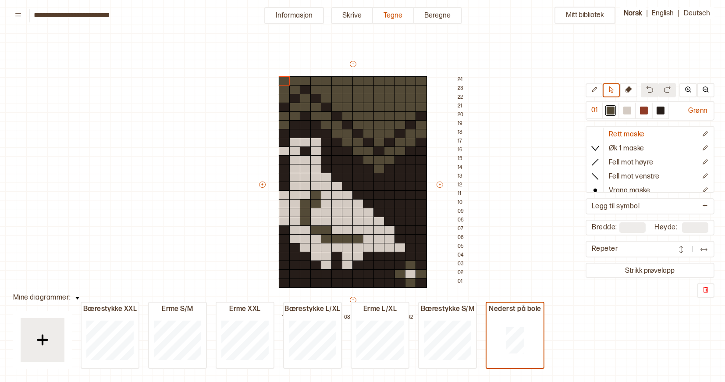
click at [448, 185] on div "+ + + + 14 13 12 11 10 09 08 07 06 05 04 03 02 01 24 23 22 21 20 19 18 17 16 15…" at bounding box center [363, 191] width 210 height 263
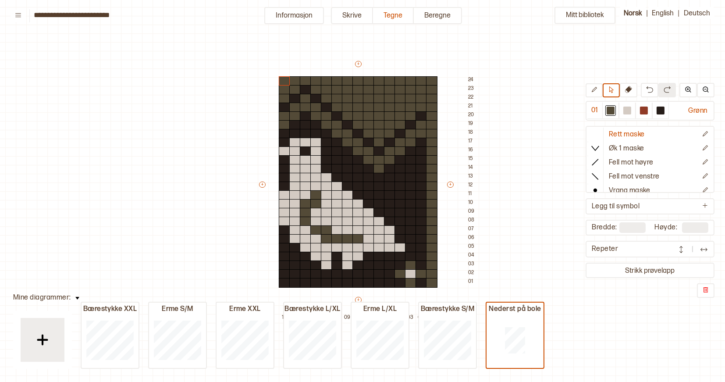
click at [458, 196] on div "+ + + + 15 14 13 12 11 10 09 08 07 06 05 04 03 02 01 24 23 22 21 20 19 18 17 16…" at bounding box center [368, 191] width 221 height 263
click at [435, 283] on div at bounding box center [431, 283] width 11 height 10
click at [542, 259] on div "Mitt bibliotek 01 Grønn Rett maske Øk 1 maske Fell mot høyre Fell mot venstre V…" at bounding box center [720, 354] width 1451 height 764
type input "**"
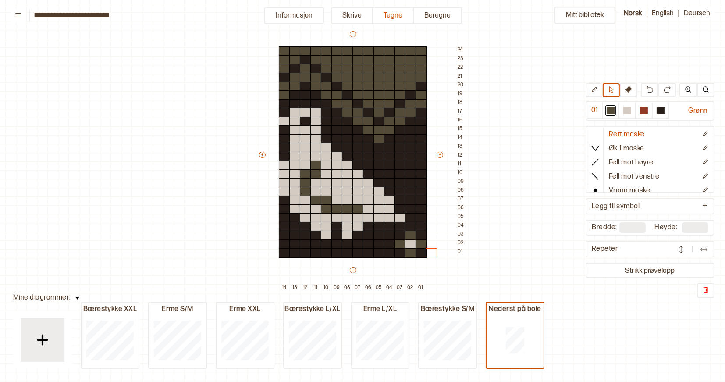
scroll to position [58, 4]
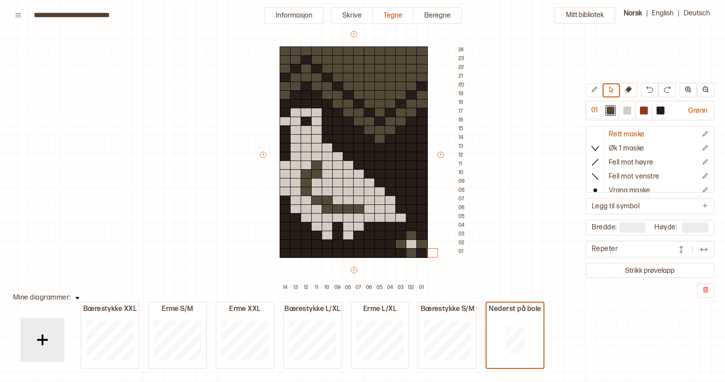
click at [432, 274] on div "+ + + + 14 13 12 11 10 09 08 07 06 05 04 03 02 01 24 23 22 21 20 19 18 17 16 15…" at bounding box center [364, 161] width 210 height 263
type input "**"
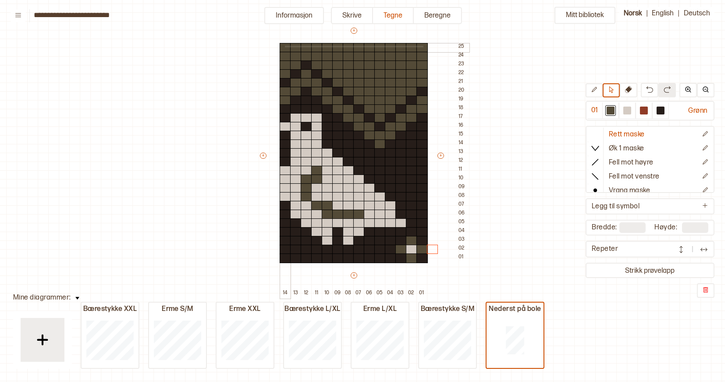
drag, startPoint x: 422, startPoint y: 46, endPoint x: 285, endPoint y: 46, distance: 136.8
click at [285, 46] on div "+ + + + 14 13 12 11 10 09 08 07 06 05 04 03 02 01 25 24 23 22 21 20 19 18 17 16…" at bounding box center [364, 162] width 210 height 272
click at [630, 109] on div at bounding box center [628, 111] width 8 height 8
click at [425, 46] on div at bounding box center [422, 48] width 11 height 10
click at [628, 109] on div at bounding box center [628, 111] width 8 height 8
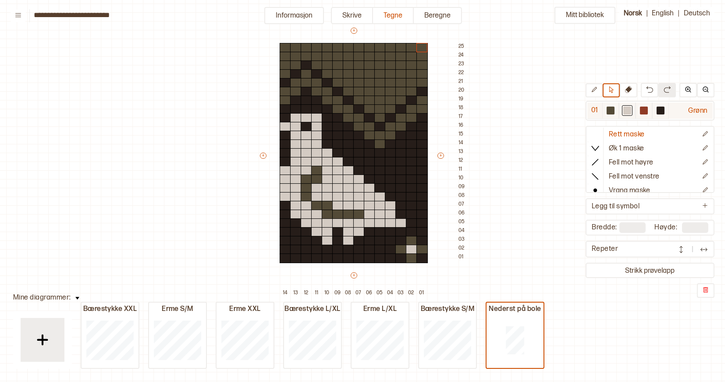
click at [632, 116] on div at bounding box center [627, 110] width 11 height 11
click at [631, 113] on div at bounding box center [628, 111] width 8 height 8
click at [627, 89] on icon at bounding box center [628, 89] width 7 height 7
click at [591, 89] on button at bounding box center [594, 90] width 17 height 14
click at [630, 109] on div at bounding box center [628, 111] width 8 height 8
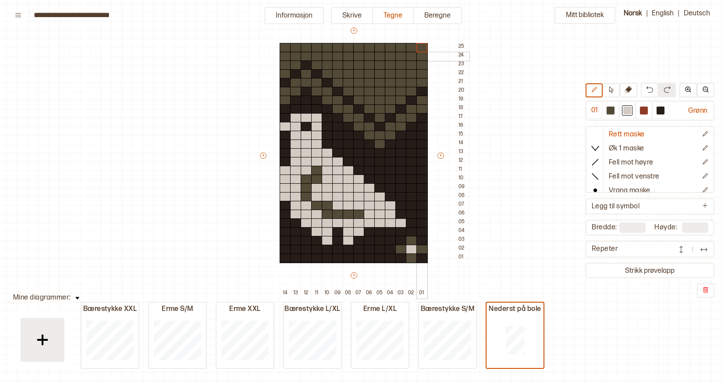
click at [425, 47] on div at bounding box center [422, 48] width 11 height 10
drag, startPoint x: 413, startPoint y: 48, endPoint x: 288, endPoint y: 49, distance: 125.0
click at [288, 49] on div "+ + + + 14 13 12 11 10 09 08 07 06 05 04 03 02 01 25 24 23 22 21 20 19 18 17 16…" at bounding box center [364, 162] width 210 height 272
click at [630, 89] on icon at bounding box center [628, 89] width 7 height 7
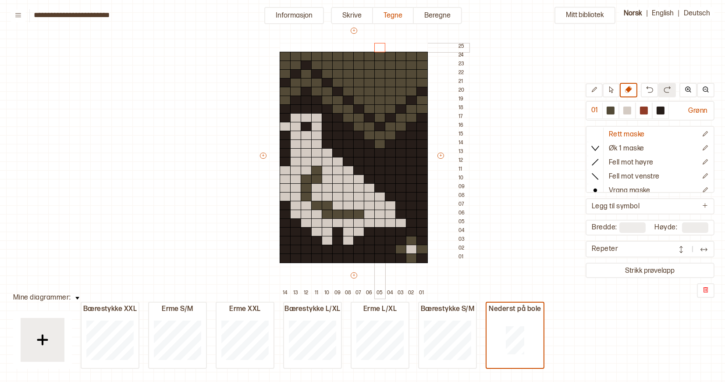
drag, startPoint x: 419, startPoint y: 46, endPoint x: 374, endPoint y: 45, distance: 45.6
click at [374, 45] on div "+ + + + 14 13 12 11 10 09 08 07 06 05 04 03 02 01 25 24 23 22 21 20 19 18 17 16…" at bounding box center [364, 162] width 210 height 272
click at [421, 46] on div at bounding box center [422, 48] width 11 height 10
